Goal: Find specific page/section: Find specific page/section

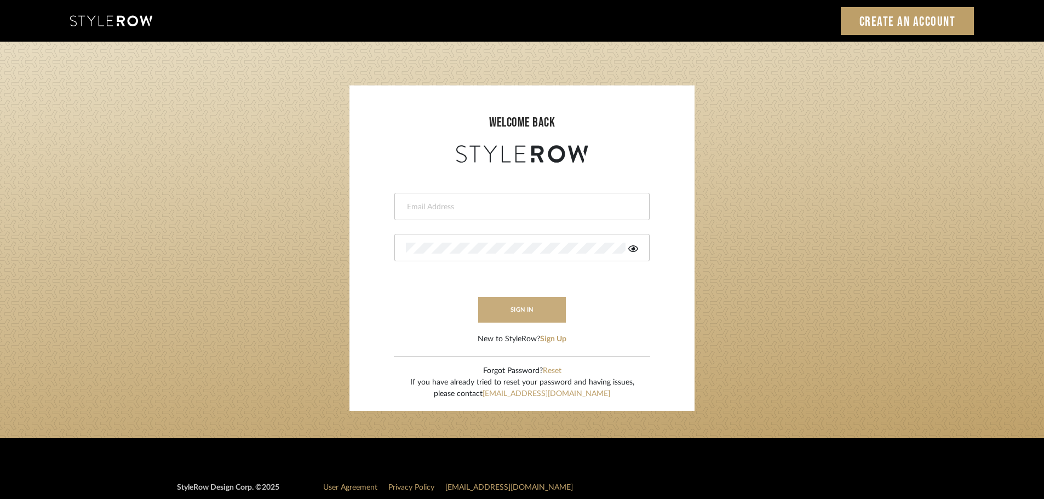
type input "mreno@redico.com"
click at [515, 307] on button "sign in" at bounding box center [522, 310] width 88 height 26
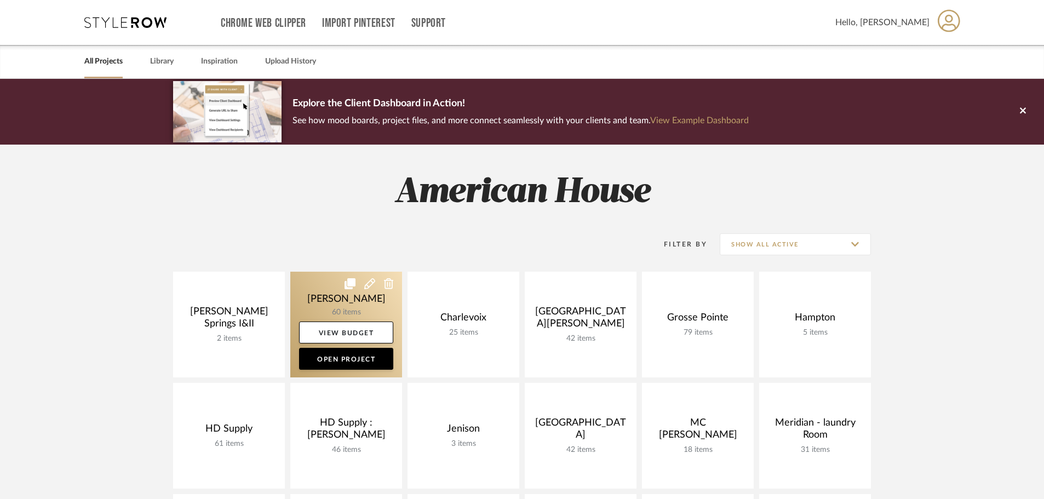
click at [329, 280] on link at bounding box center [346, 325] width 112 height 106
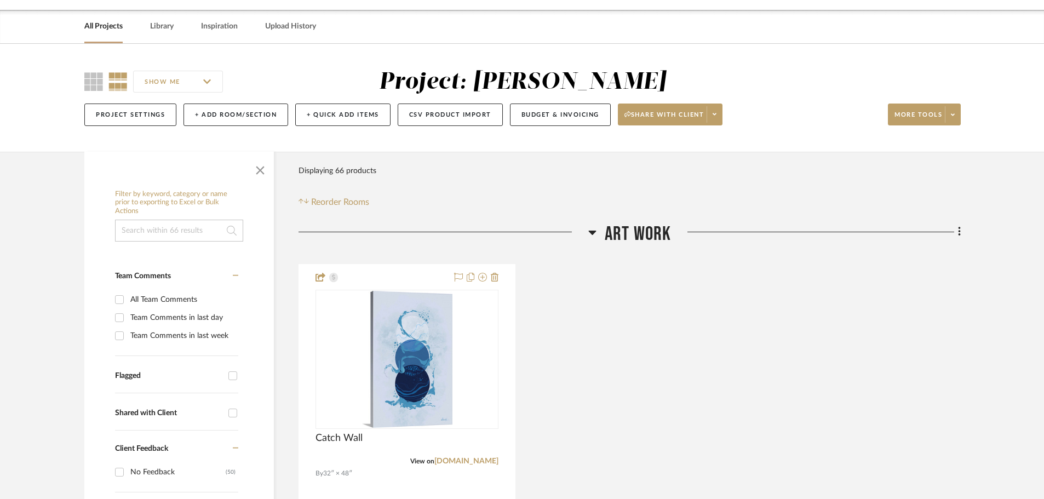
scroll to position [55, 0]
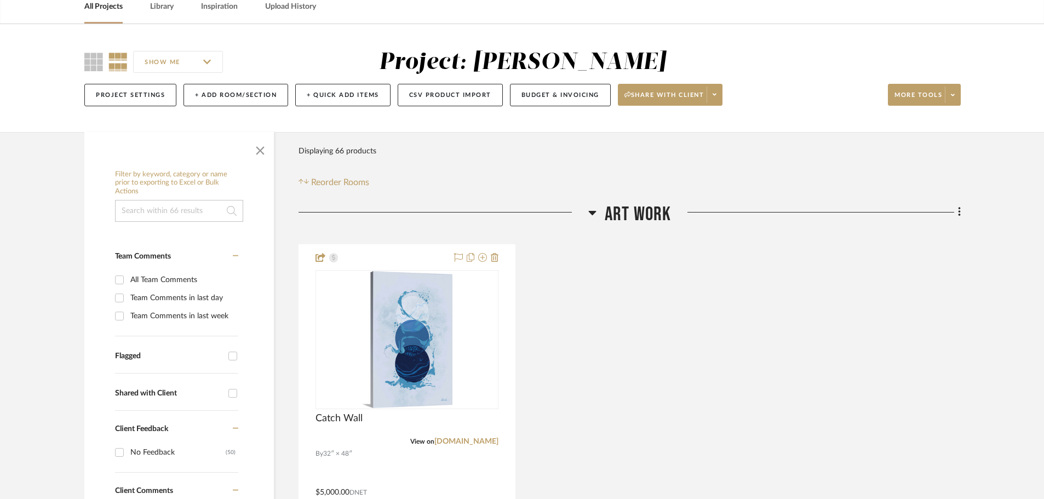
click at [594, 217] on icon at bounding box center [592, 212] width 8 height 13
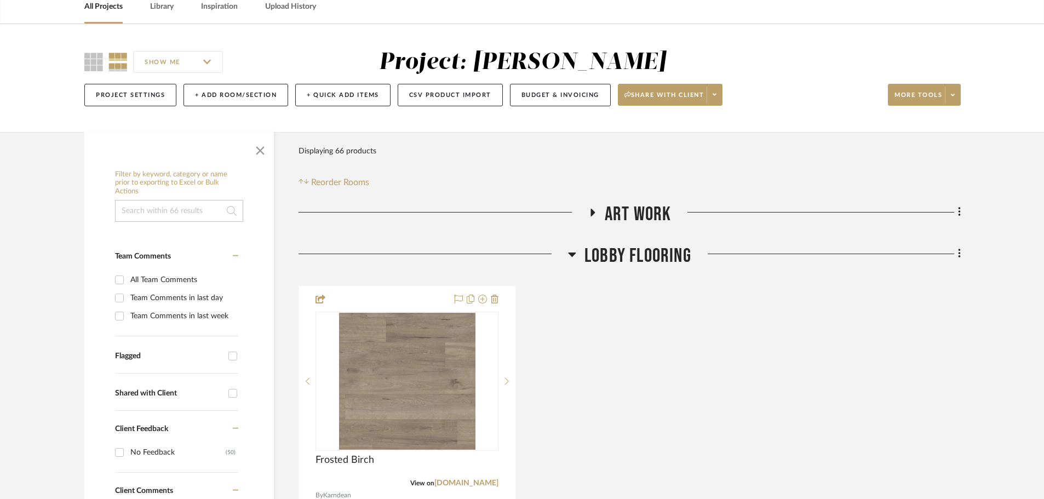
click at [573, 253] on icon at bounding box center [572, 254] width 8 height 4
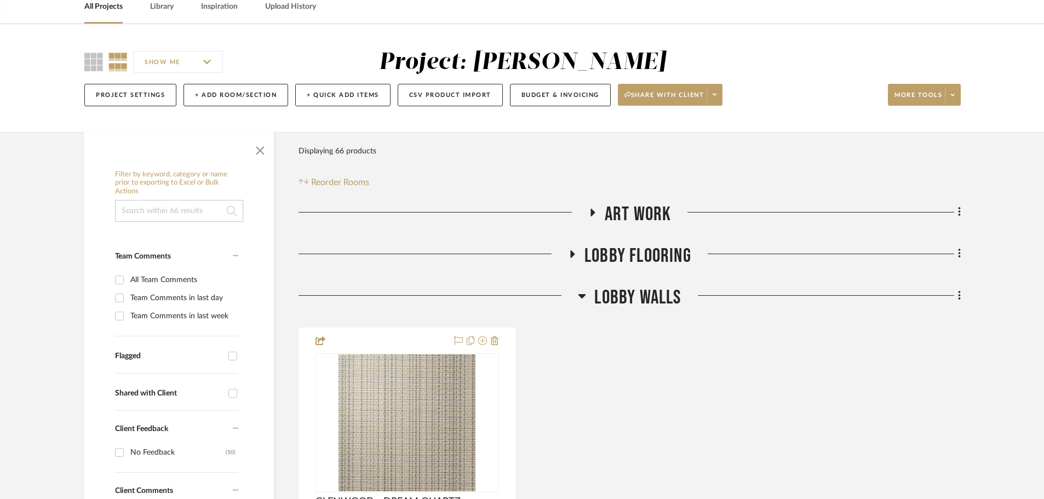
scroll to position [110, 0]
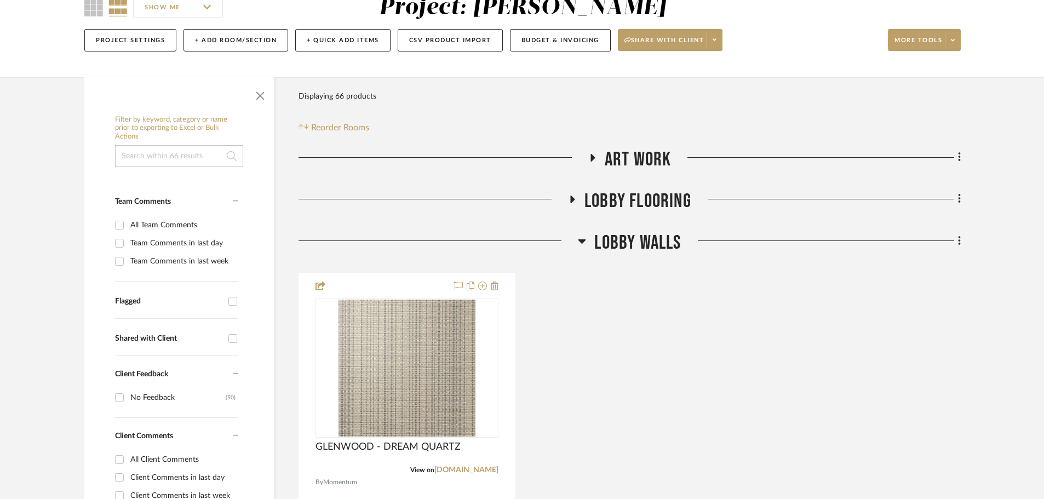
click at [579, 241] on icon at bounding box center [582, 241] width 8 height 4
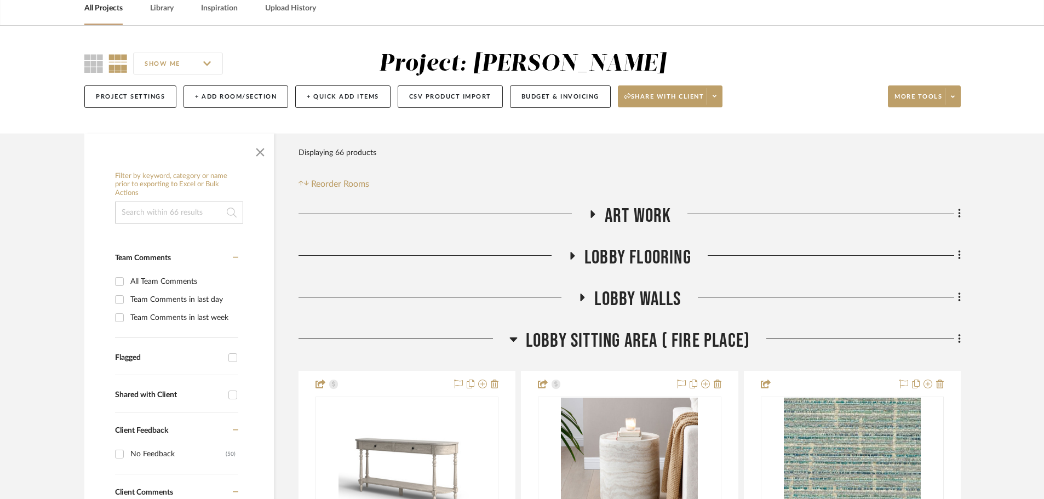
scroll to position [0, 0]
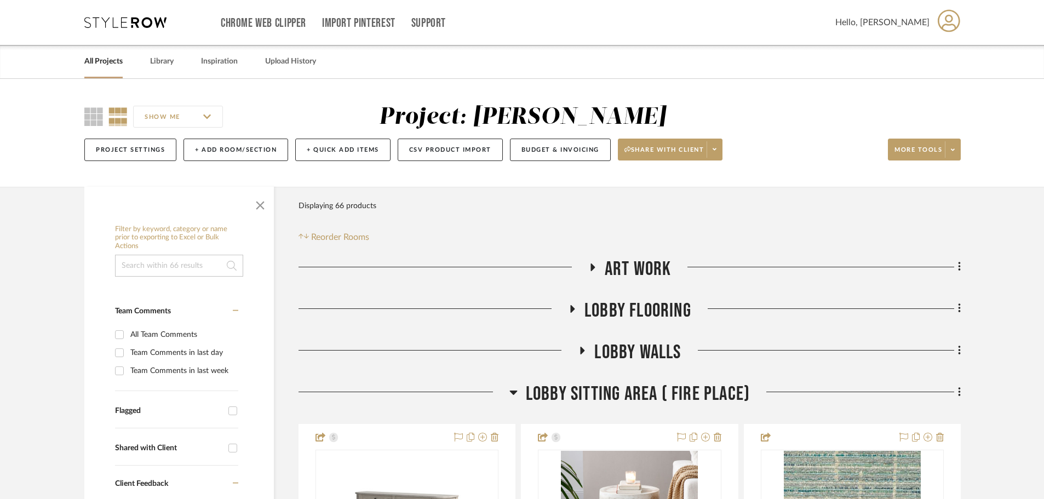
click at [115, 18] on icon at bounding box center [125, 22] width 82 height 11
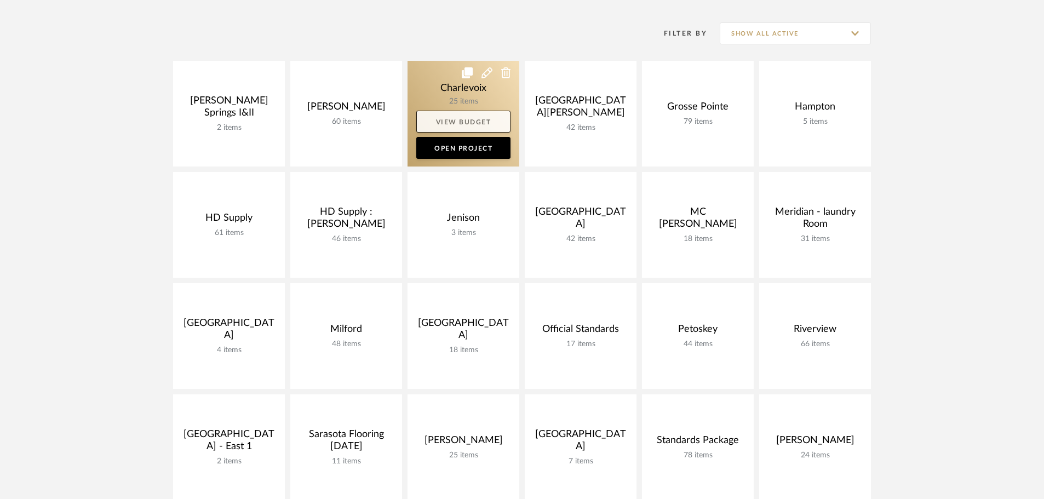
scroll to position [219, 0]
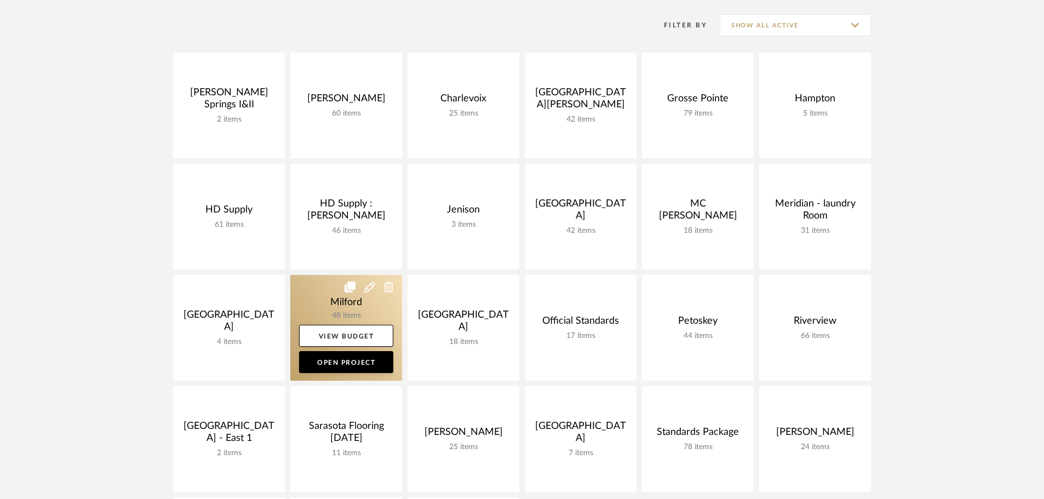
click at [337, 296] on link at bounding box center [346, 328] width 112 height 106
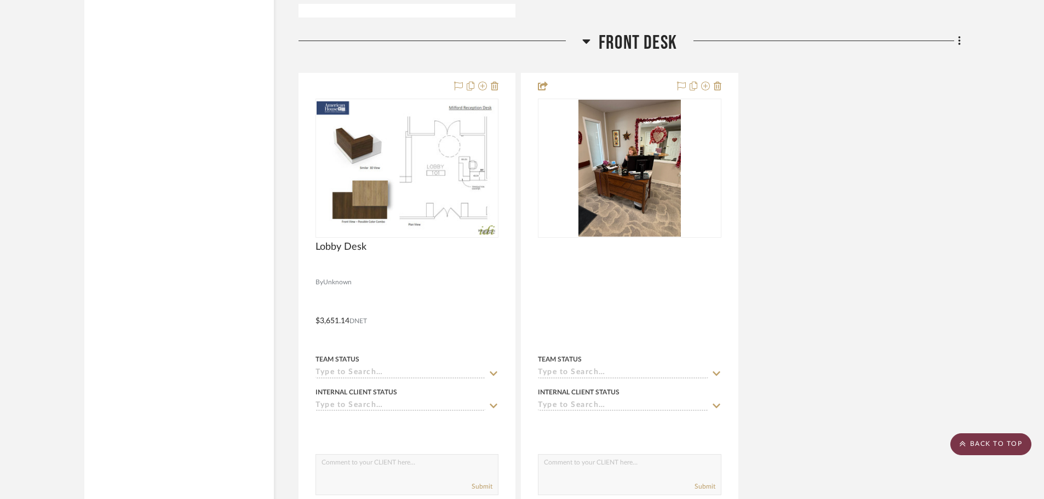
click at [970, 442] on scroll-to-top-button "BACK TO TOP" at bounding box center [990, 444] width 81 height 22
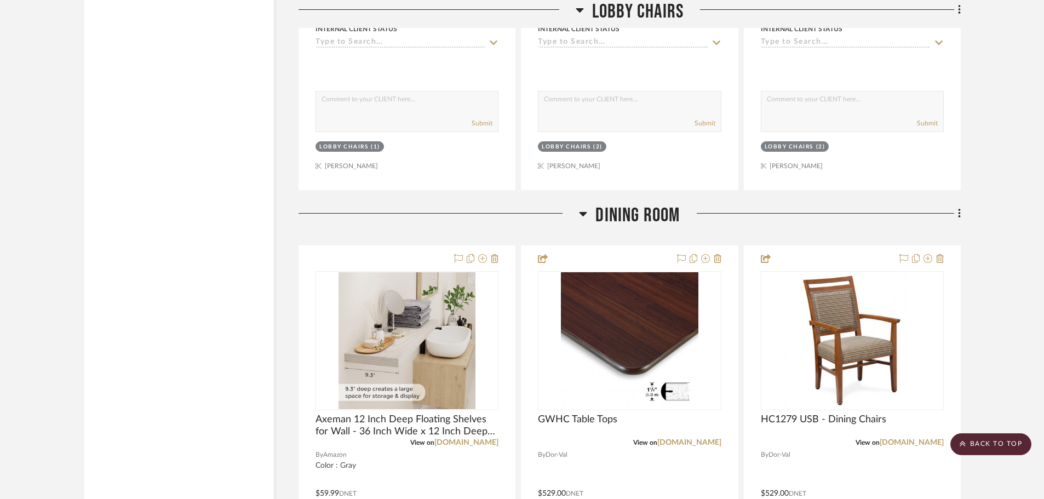
scroll to position [4381, 0]
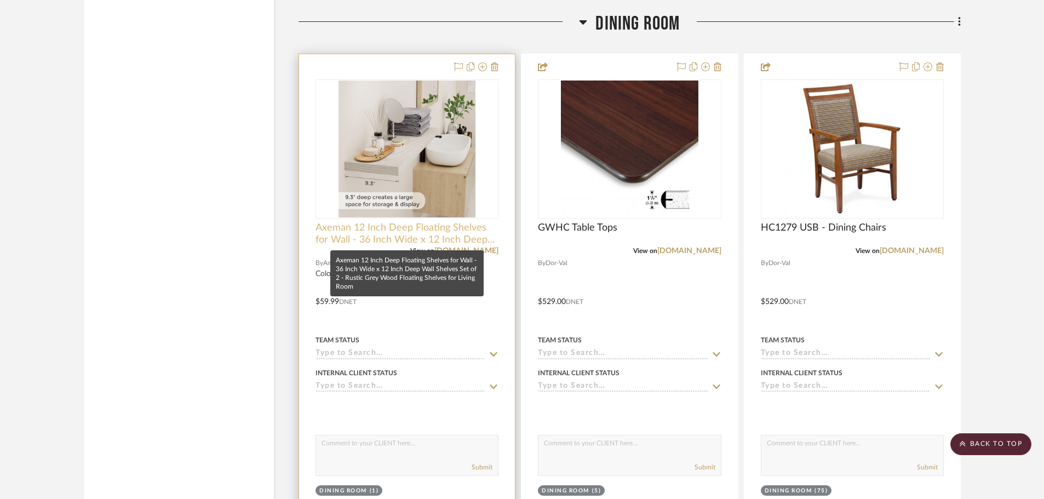
click at [447, 225] on span "Axeman 12 Inch Deep Floating Shelves for Wall - 36 Inch Wide x 12 Inch Deep Wal…" at bounding box center [406, 234] width 183 height 24
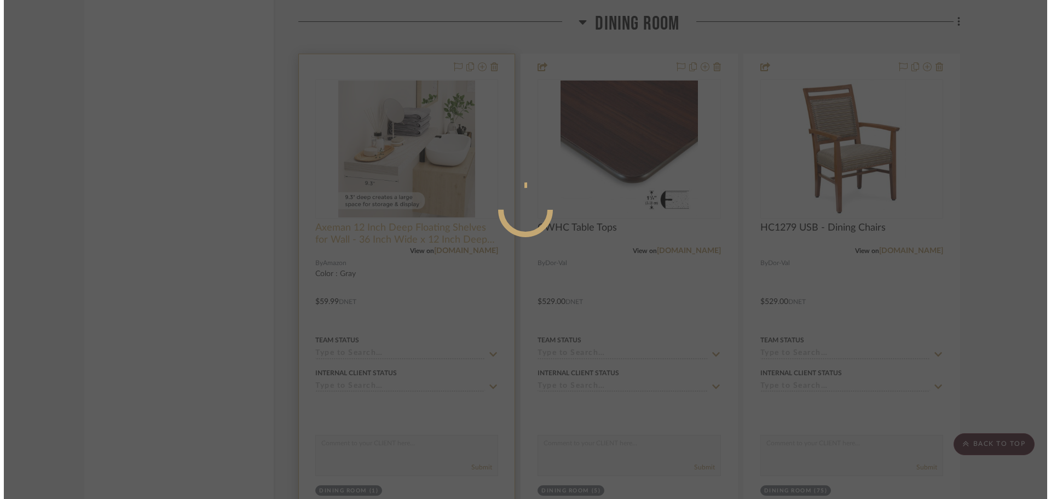
scroll to position [0, 0]
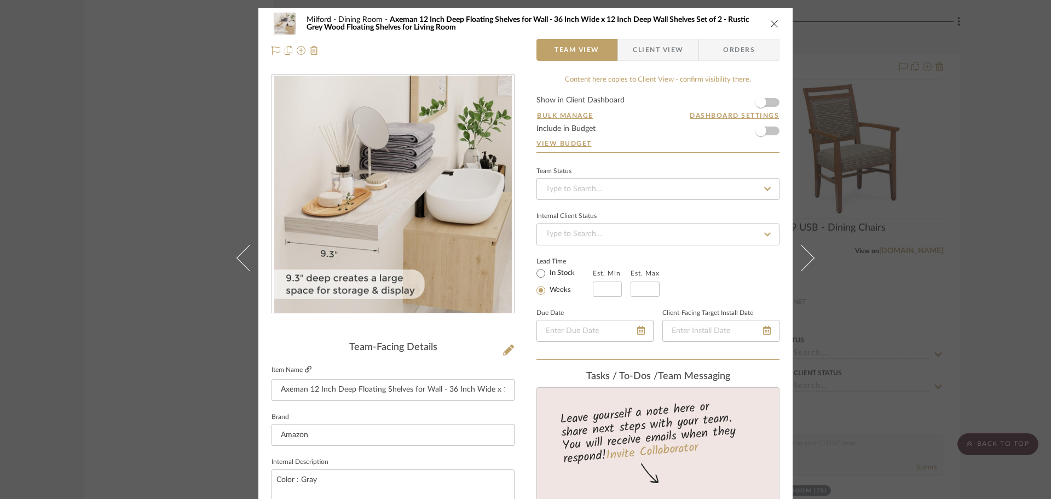
click at [305, 370] on icon at bounding box center [308, 369] width 7 height 7
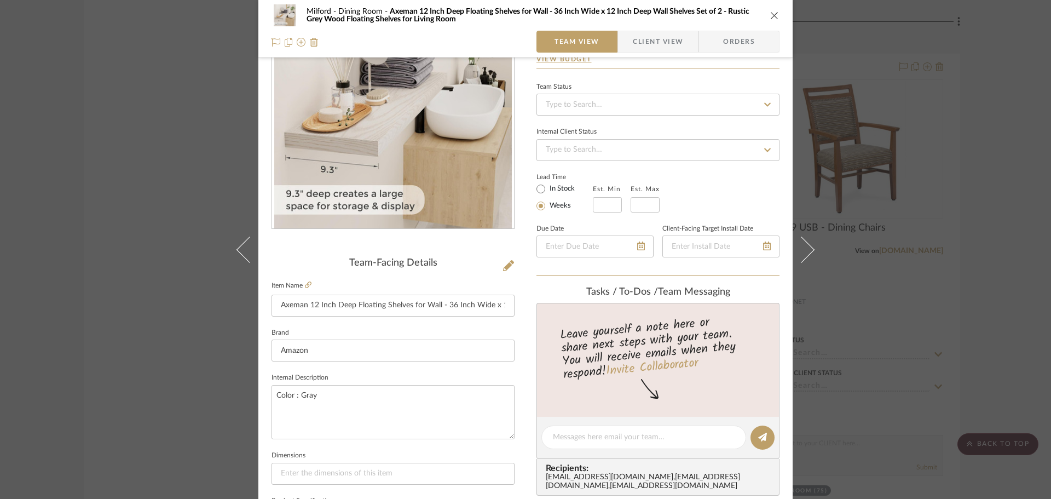
scroll to position [164, 0]
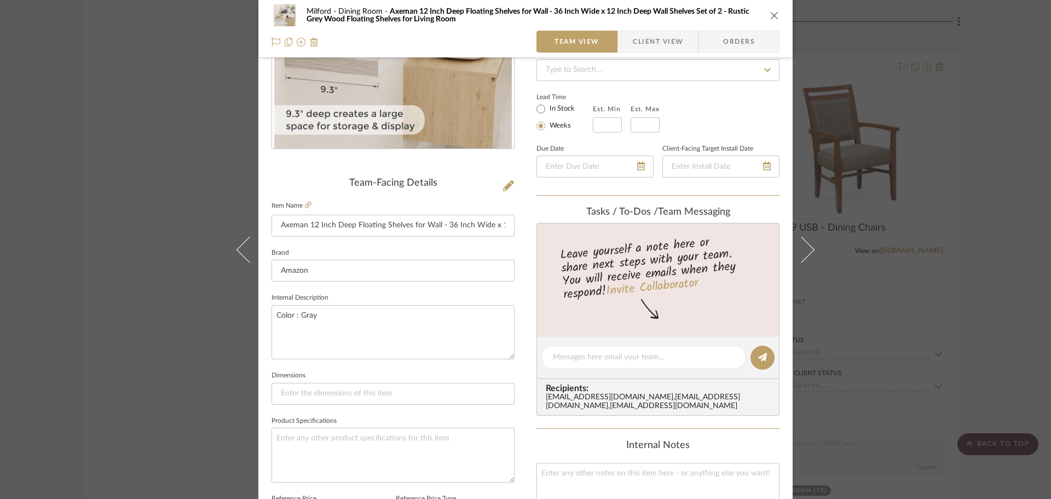
click at [772, 16] on icon "close" at bounding box center [774, 15] width 9 height 9
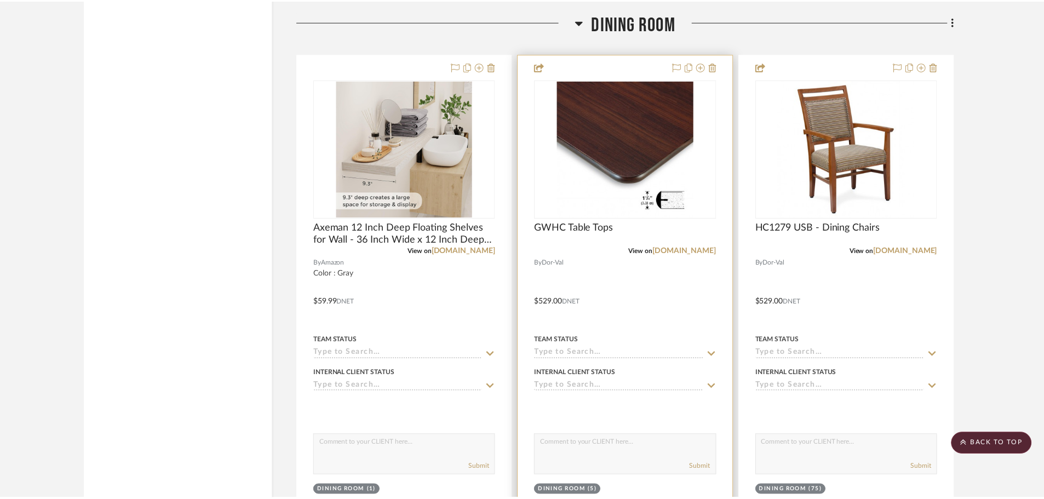
scroll to position [4381, 0]
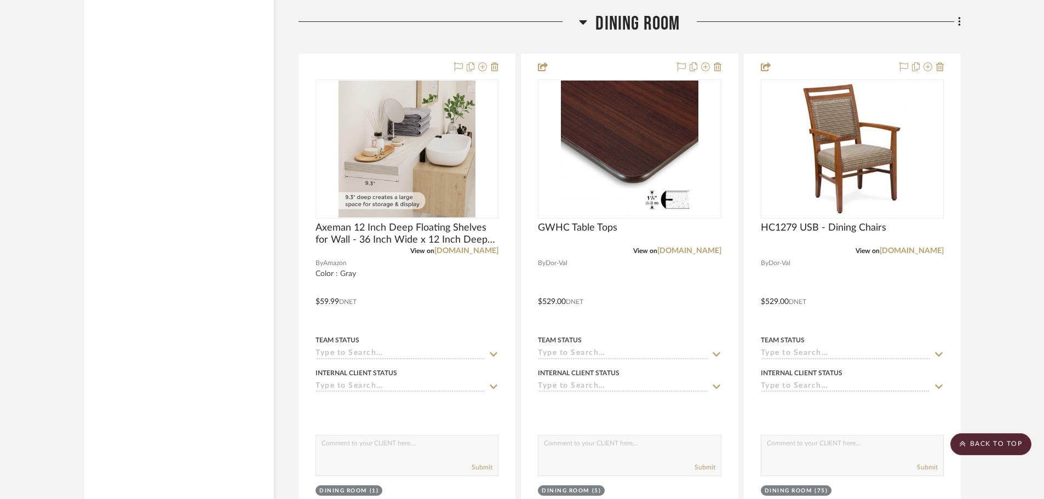
click at [587, 20] on icon at bounding box center [583, 21] width 8 height 13
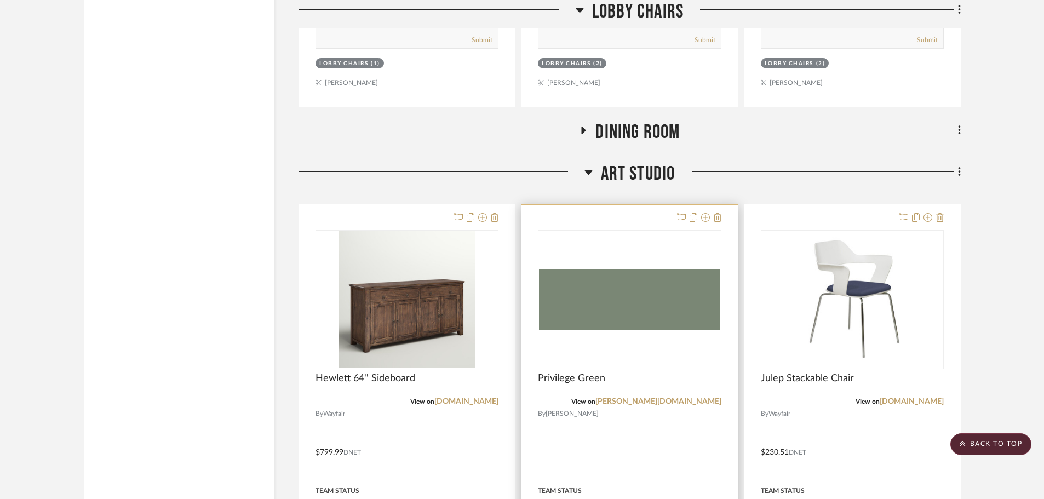
scroll to position [4271, 0]
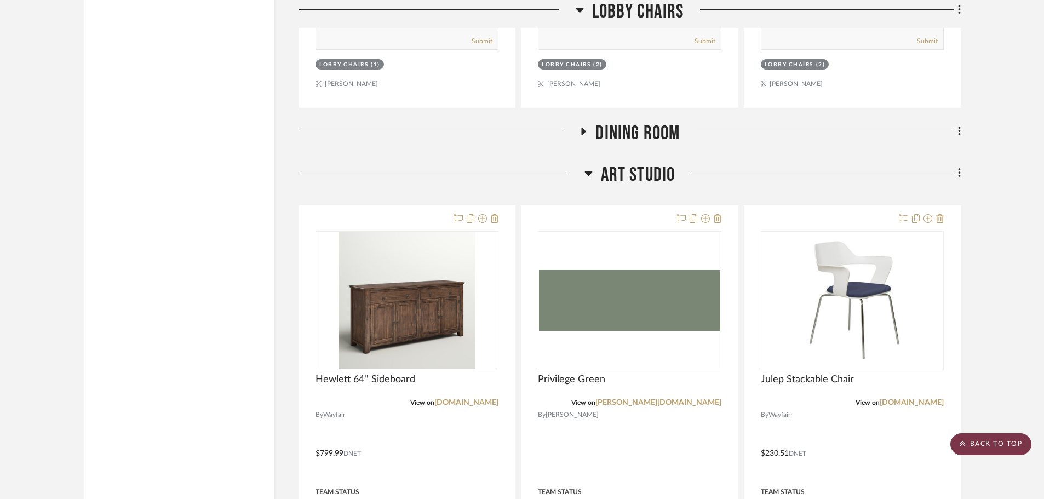
click at [976, 449] on scroll-to-top-button "BACK TO TOP" at bounding box center [990, 444] width 81 height 22
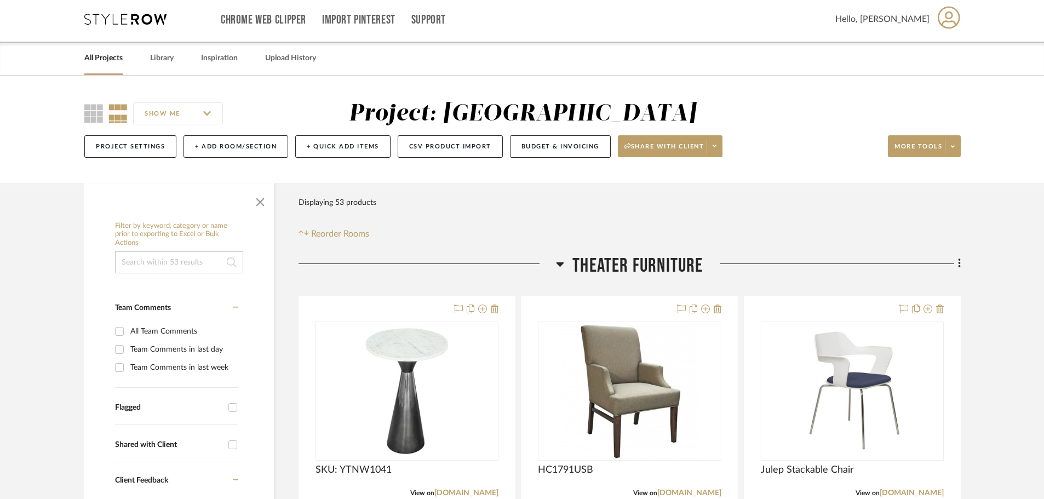
scroll to position [0, 0]
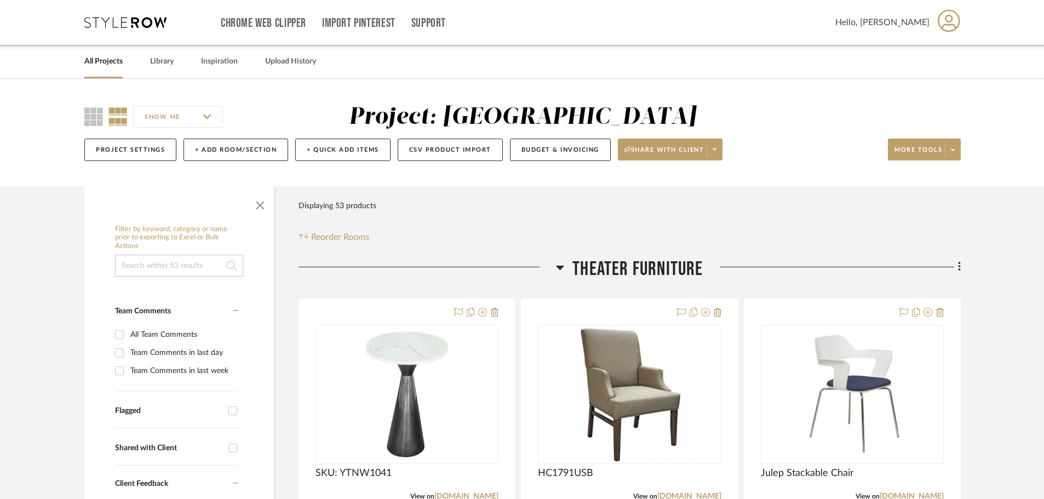
click at [129, 26] on icon at bounding box center [125, 22] width 82 height 11
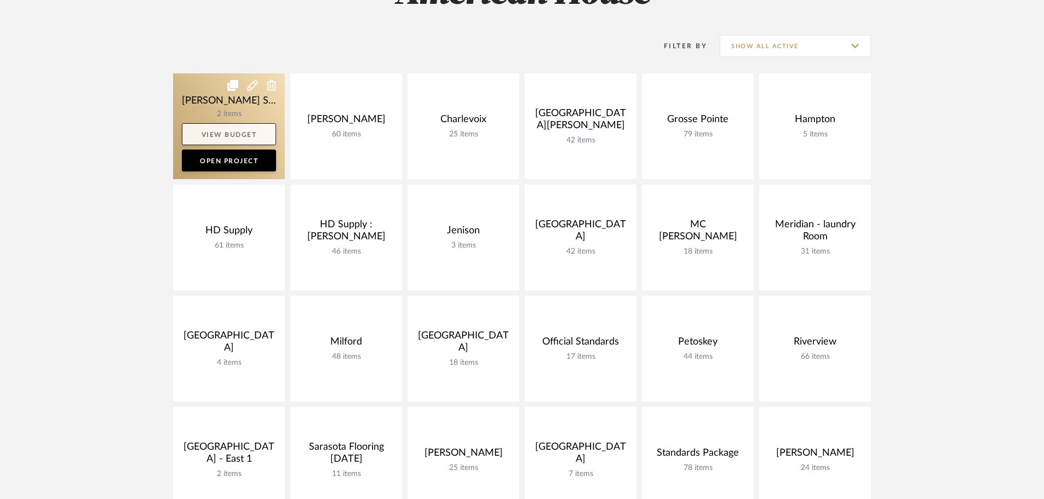
scroll to position [219, 0]
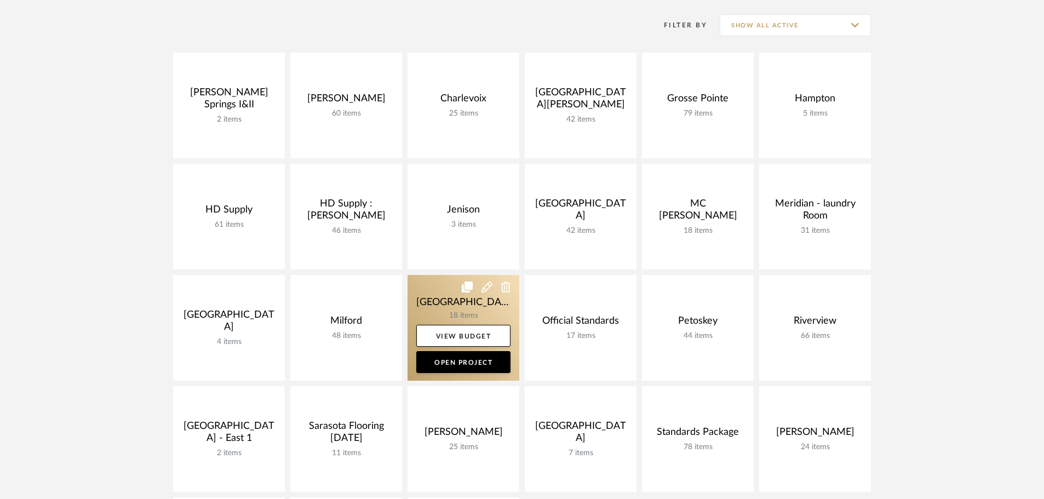
click at [433, 292] on link at bounding box center [463, 328] width 112 height 106
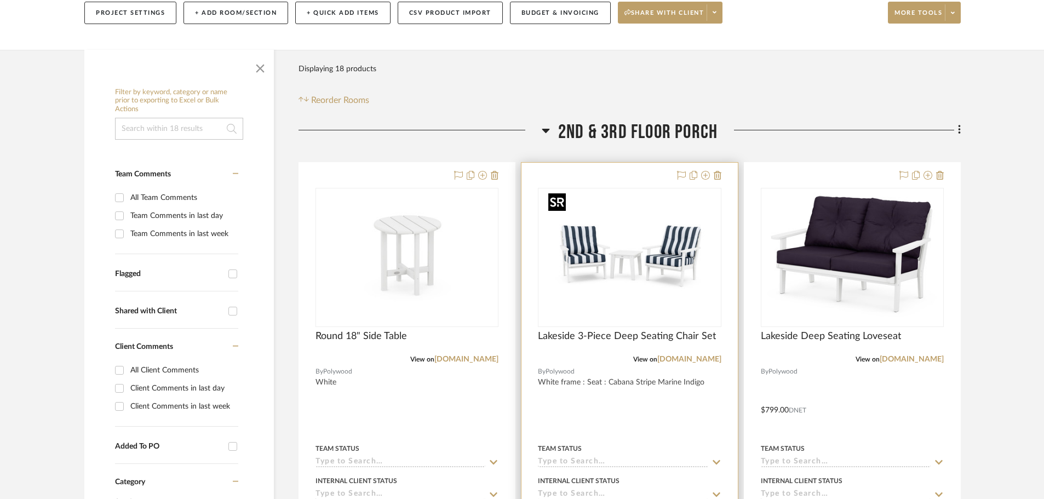
scroll to position [164, 0]
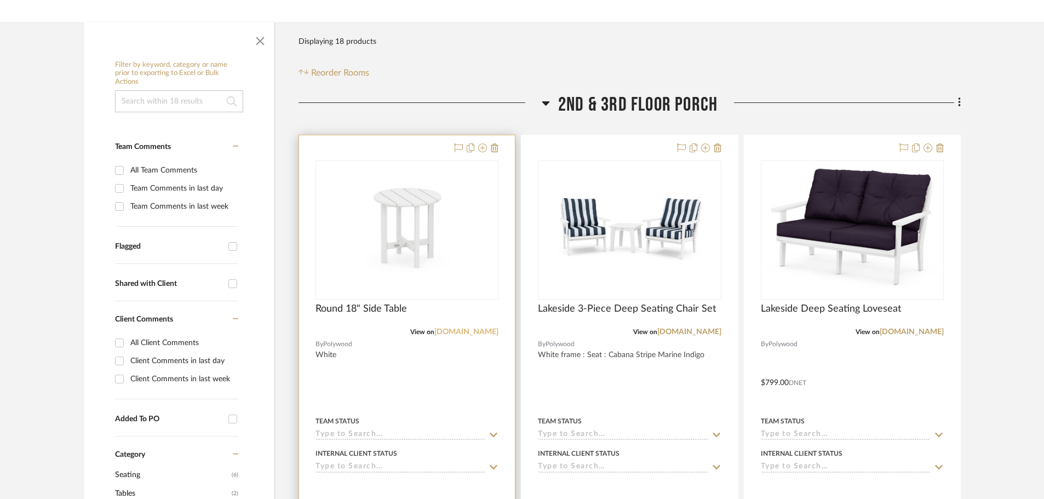
click at [466, 331] on link "[DOMAIN_NAME]" at bounding box center [466, 332] width 64 height 8
click at [471, 329] on link "[DOMAIN_NAME]" at bounding box center [466, 332] width 64 height 8
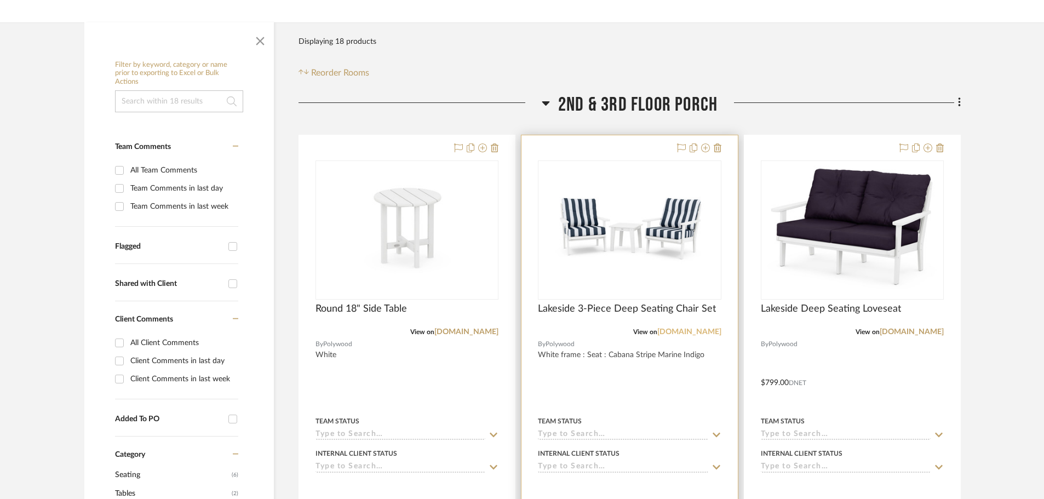
click at [689, 330] on link "[DOMAIN_NAME]" at bounding box center [689, 332] width 64 height 8
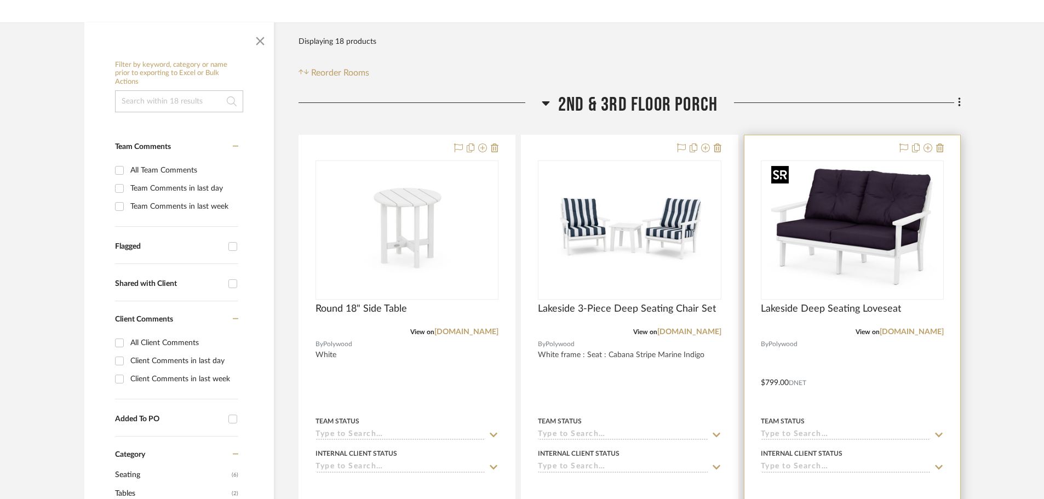
click at [865, 238] on div at bounding box center [852, 229] width 183 height 139
click at [823, 234] on img "0" at bounding box center [852, 230] width 171 height 137
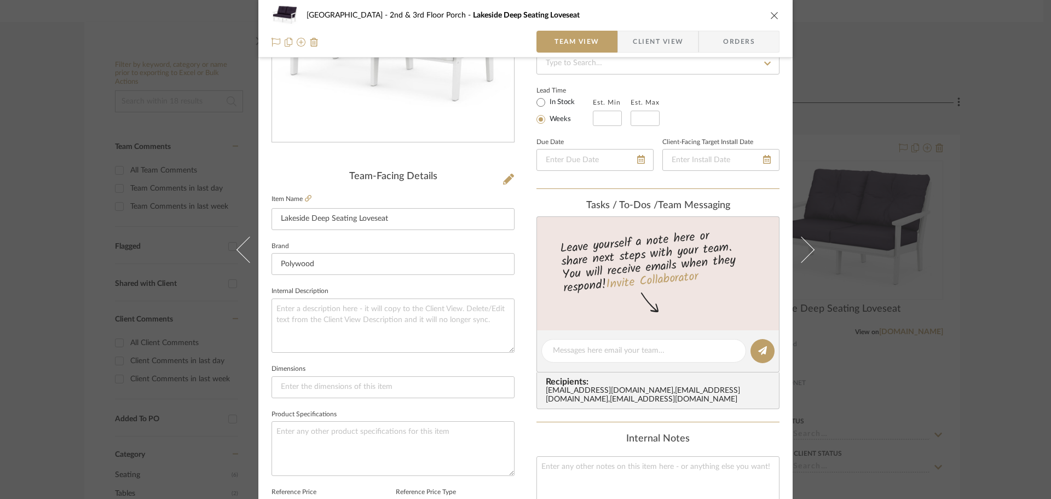
scroll to position [110, 0]
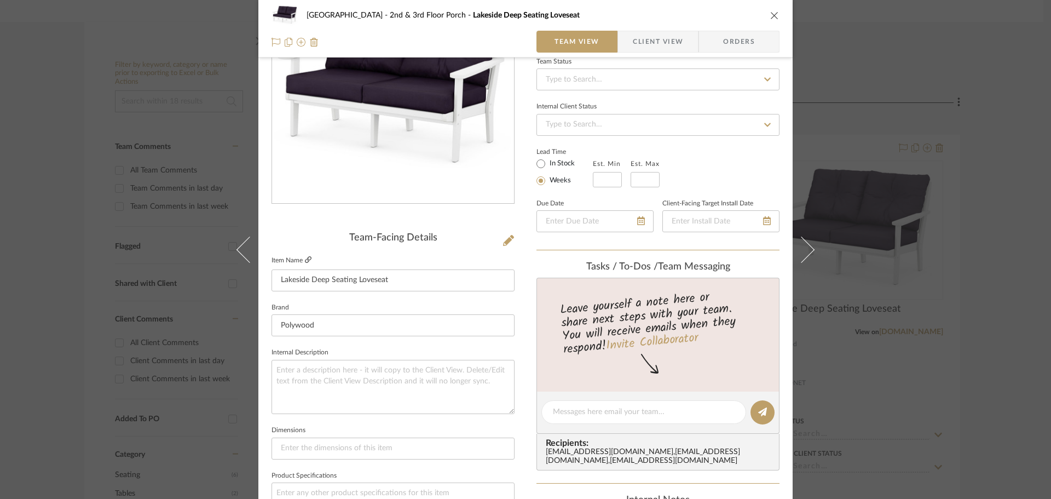
click at [305, 263] on link at bounding box center [308, 260] width 7 height 9
click at [771, 15] on icon "close" at bounding box center [774, 15] width 9 height 9
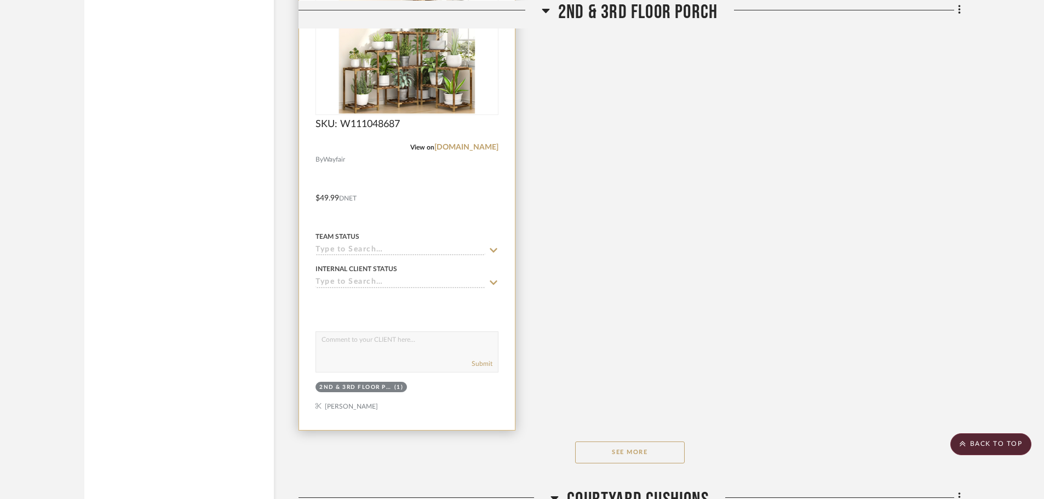
scroll to position [1205, 0]
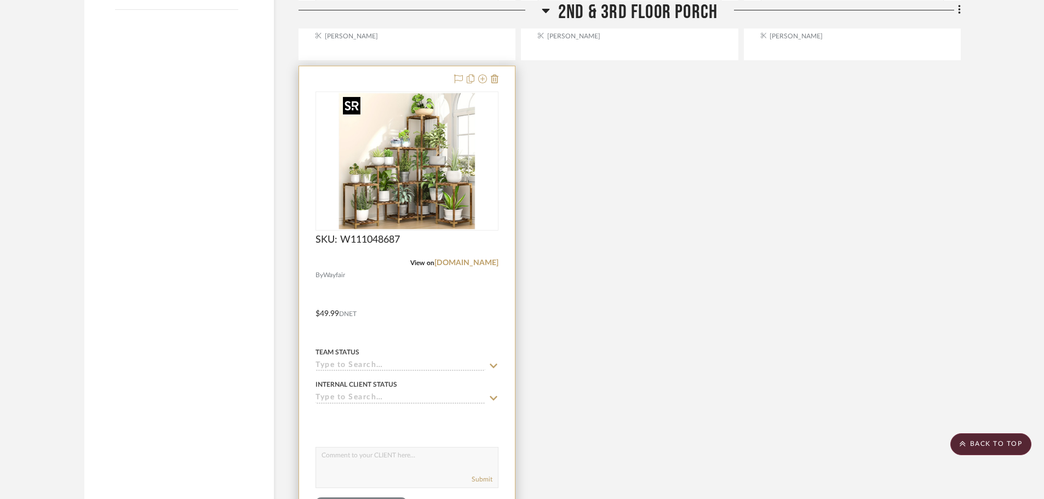
click at [0, 0] on img at bounding box center [0, 0] width 0 height 0
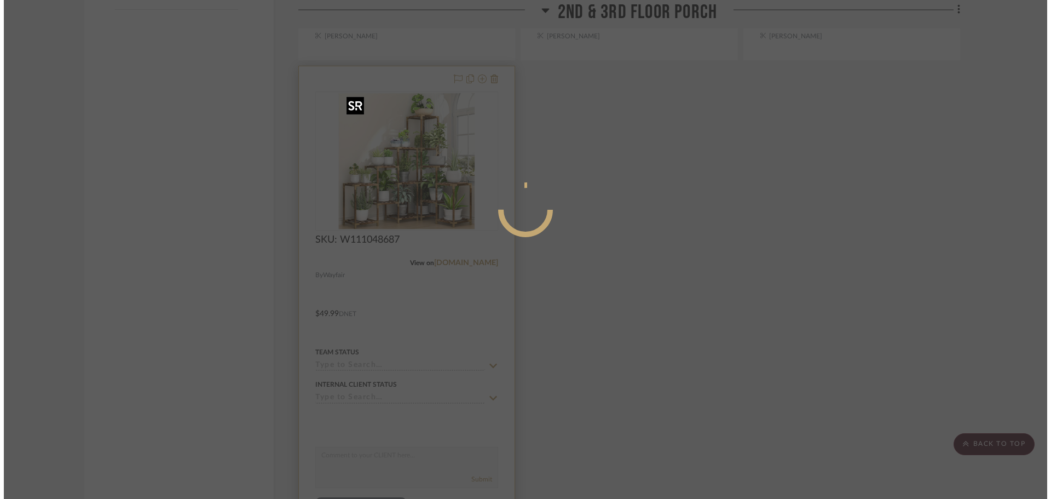
scroll to position [0, 0]
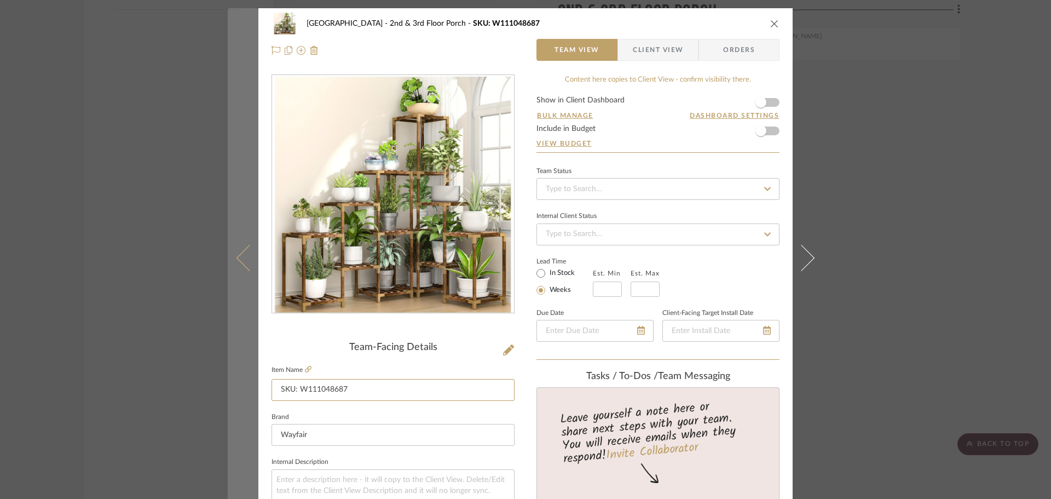
drag, startPoint x: 350, startPoint y: 389, endPoint x: 244, endPoint y: 383, distance: 107.0
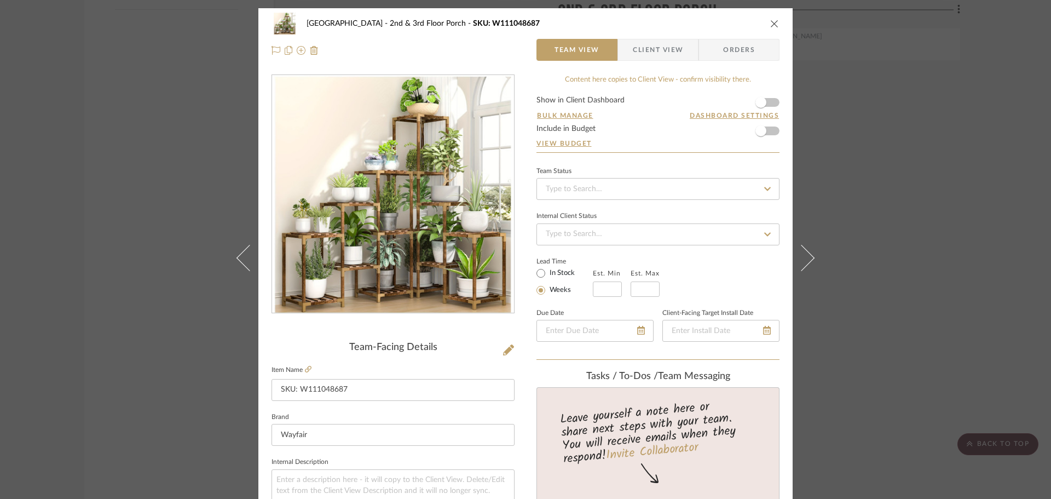
click at [770, 21] on icon "close" at bounding box center [774, 23] width 9 height 9
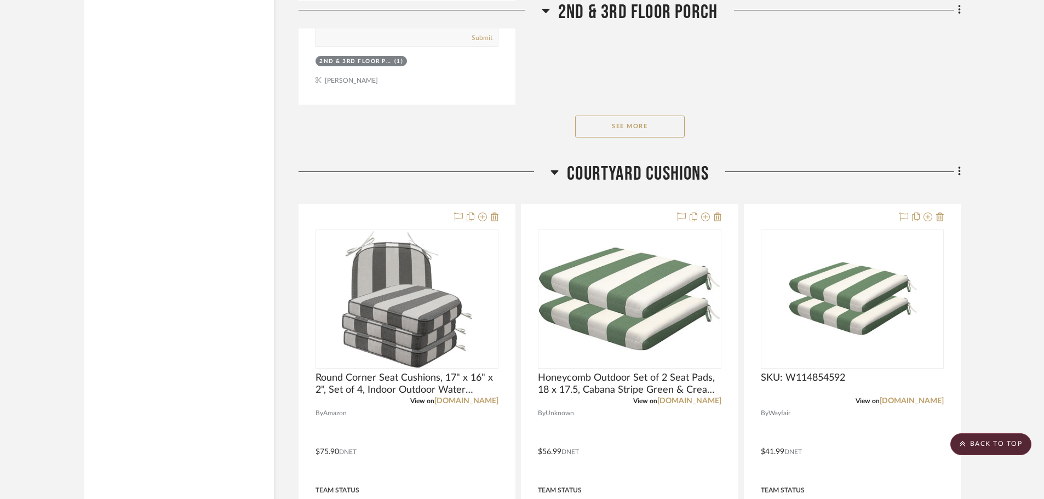
scroll to position [1643, 0]
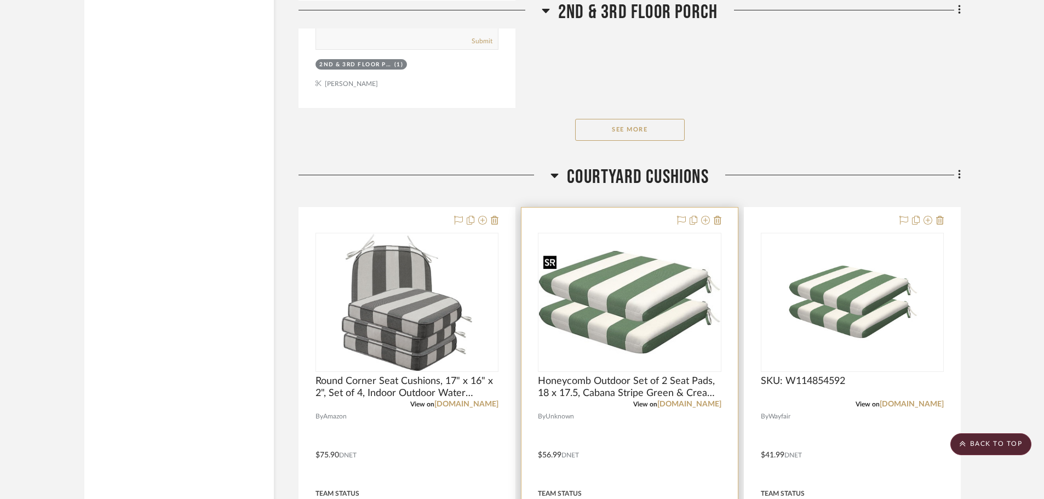
click at [617, 305] on img "0" at bounding box center [629, 302] width 181 height 103
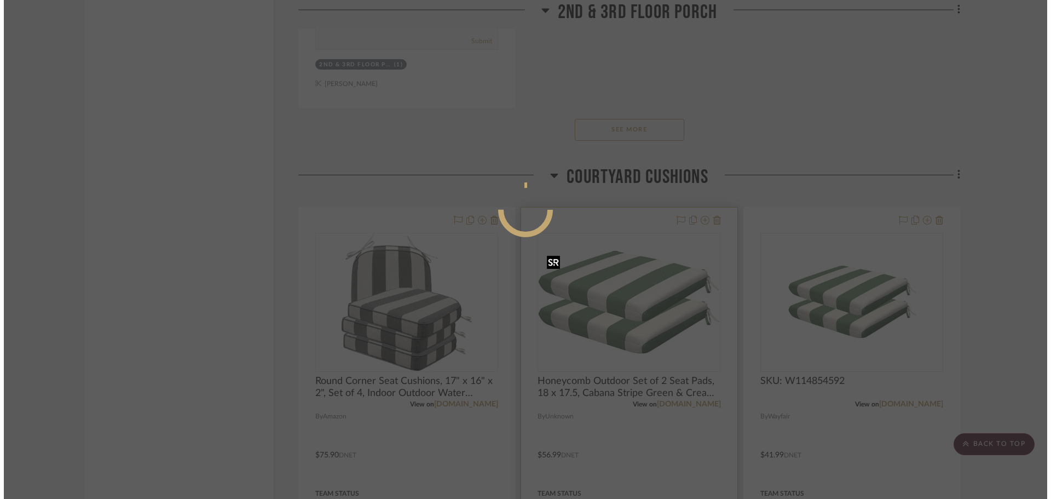
scroll to position [0, 0]
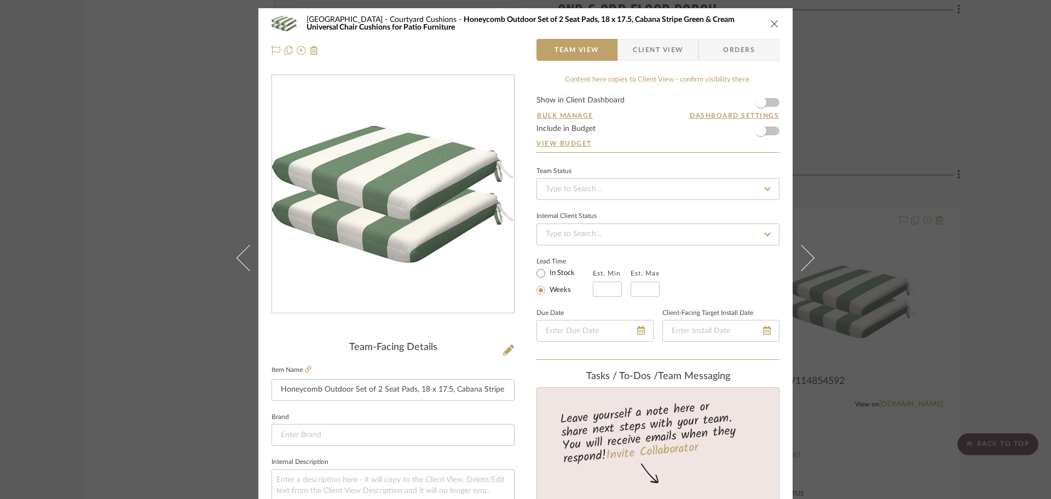
click at [772, 26] on icon "close" at bounding box center [774, 23] width 9 height 9
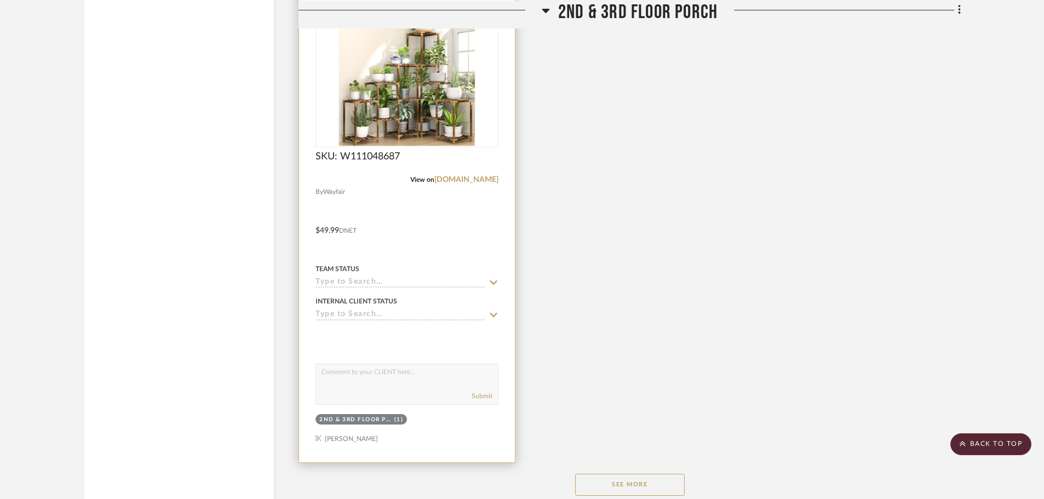
scroll to position [1205, 0]
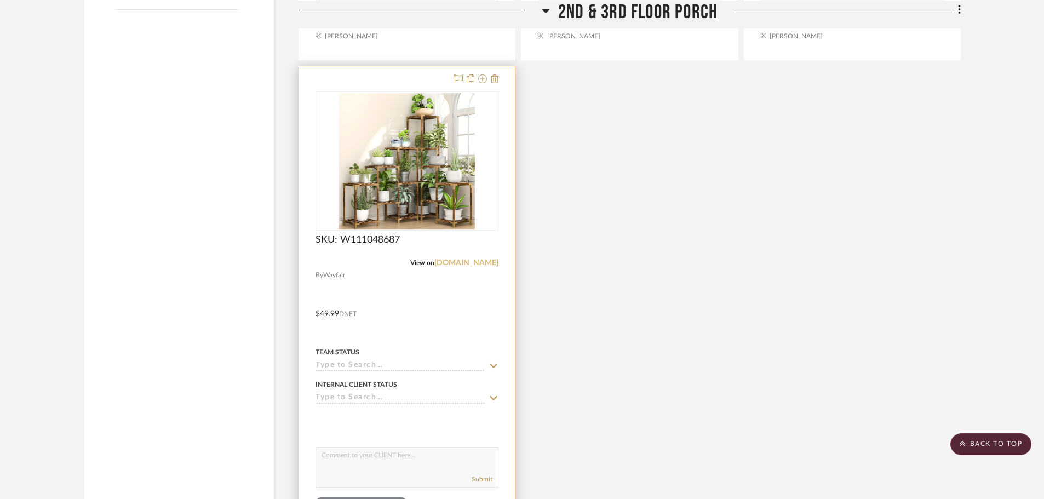
click at [475, 262] on link "[DOMAIN_NAME]" at bounding box center [466, 263] width 64 height 8
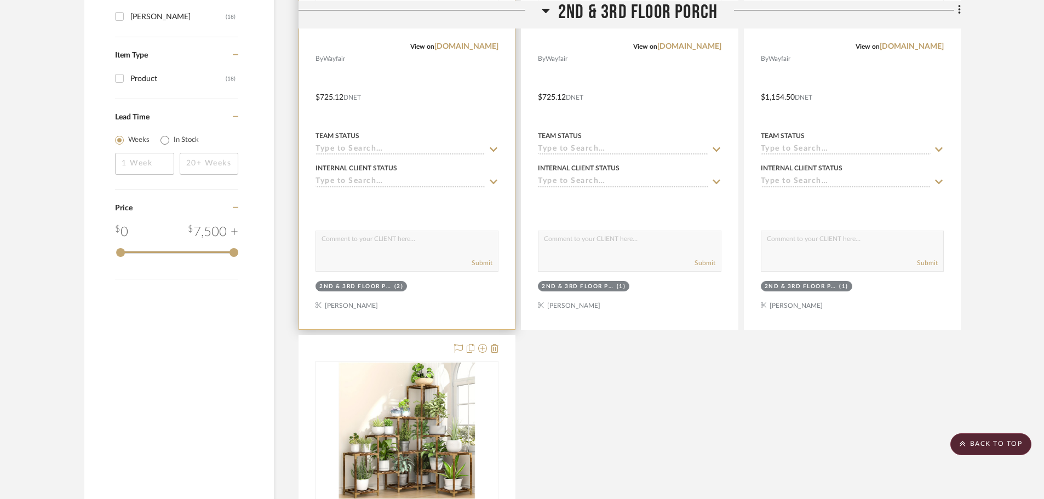
scroll to position [931, 0]
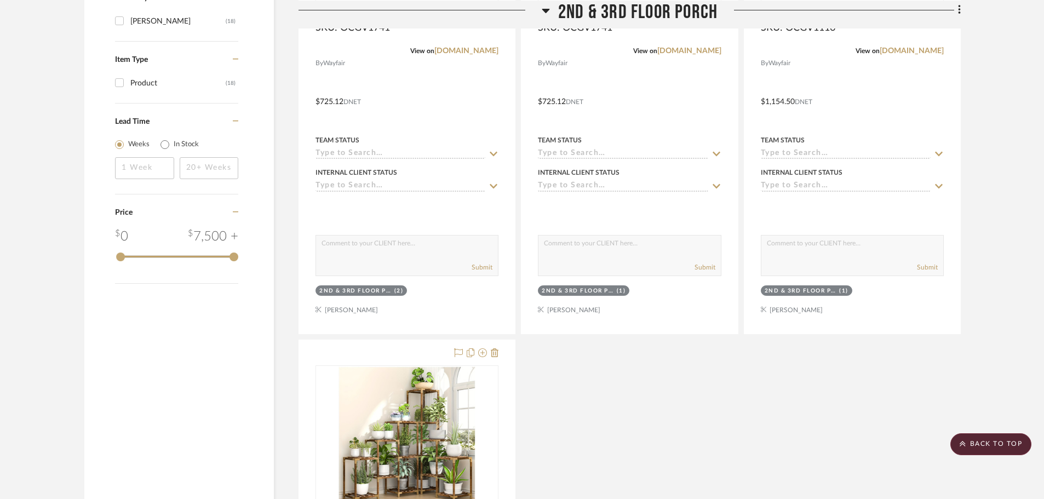
click at [547, 8] on icon at bounding box center [546, 10] width 8 height 4
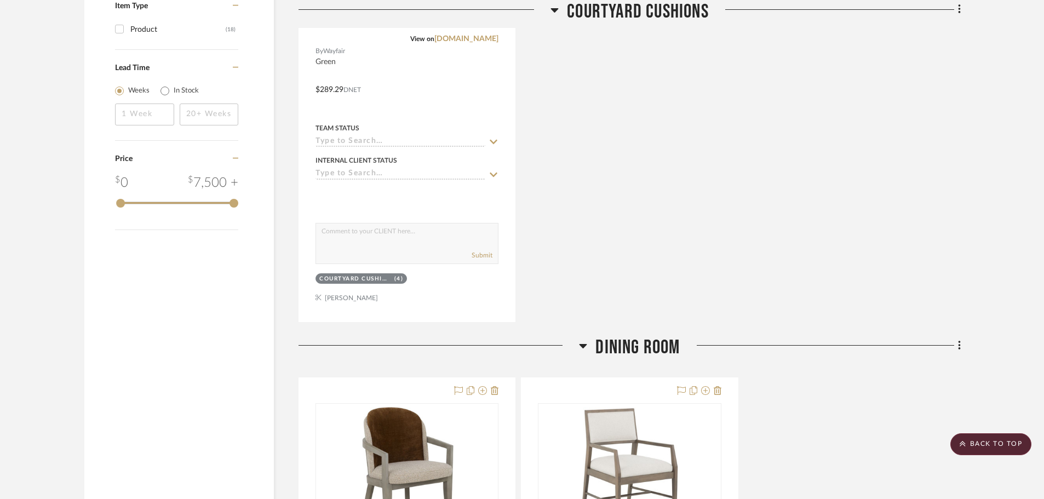
scroll to position [986, 0]
click at [581, 344] on icon at bounding box center [583, 345] width 8 height 4
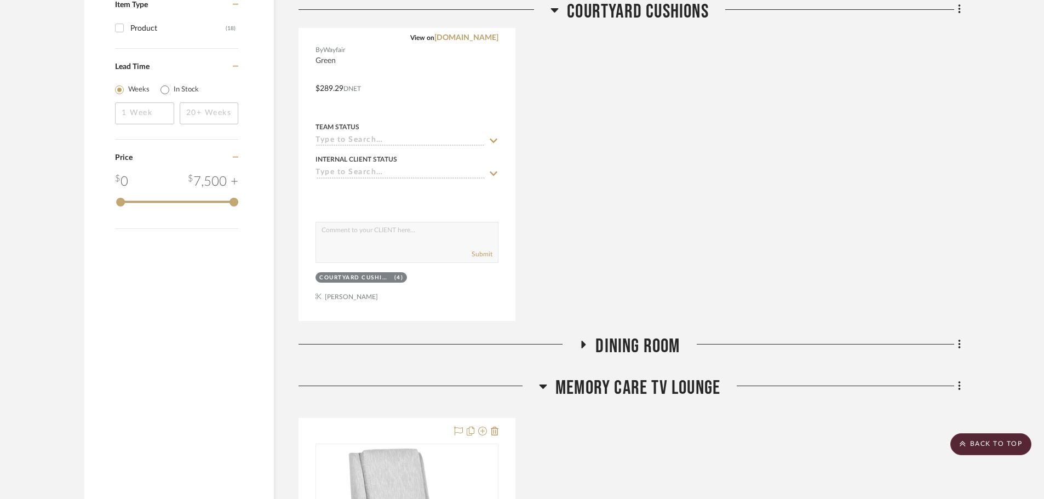
click at [544, 384] on icon at bounding box center [543, 385] width 8 height 13
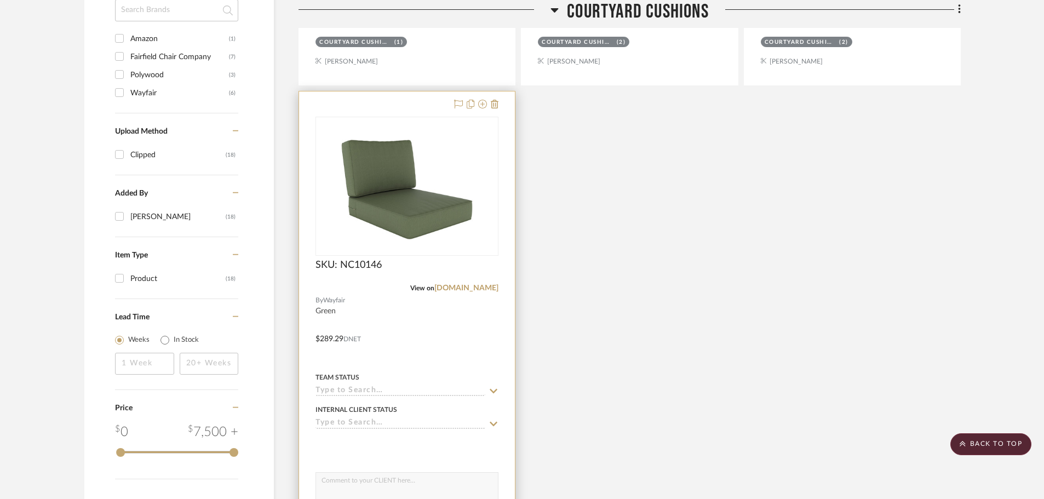
scroll to position [712, 0]
